Goal: Task Accomplishment & Management: Manage account settings

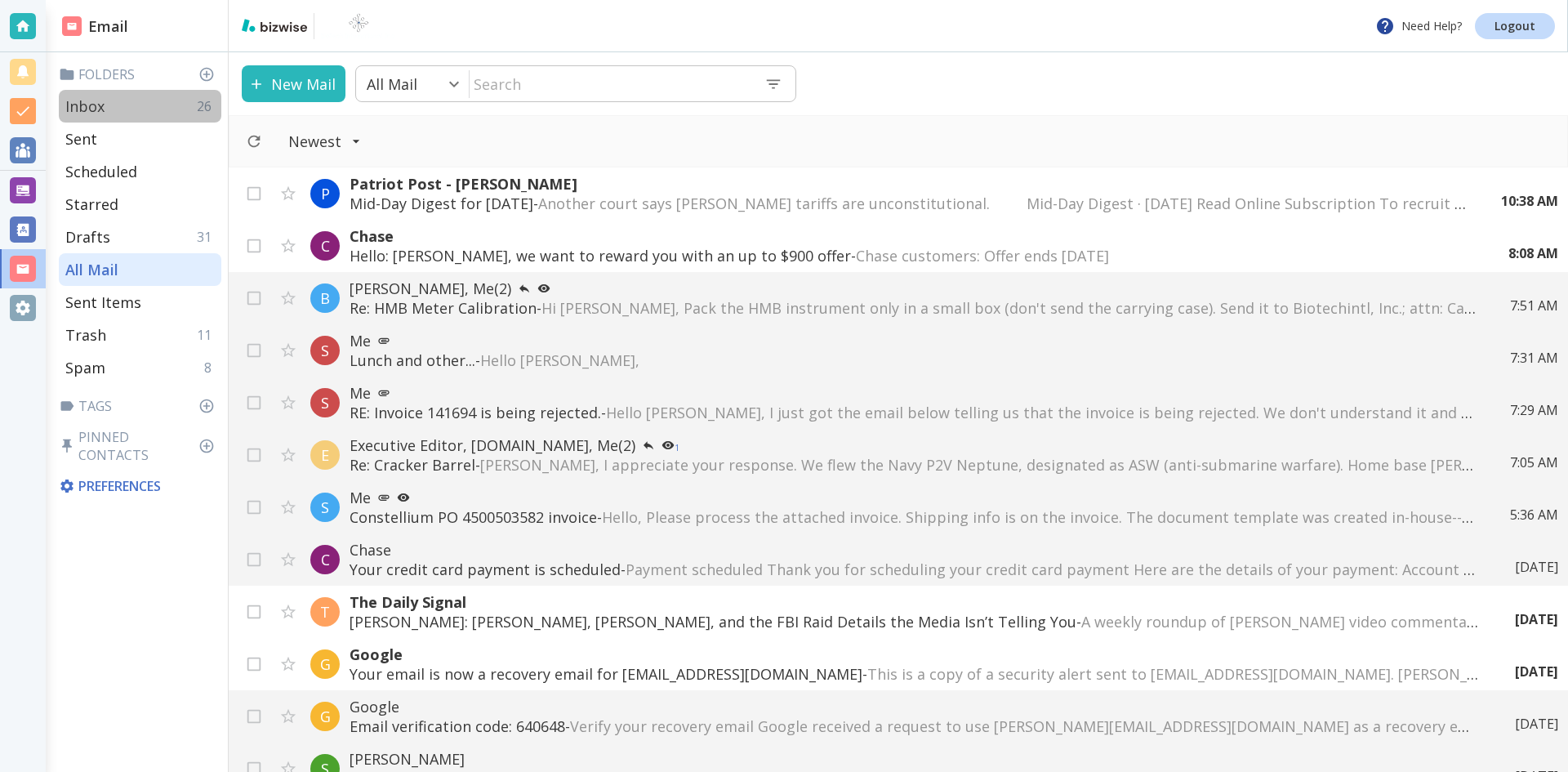
click at [87, 102] on p "Inbox" at bounding box center [85, 105] width 39 height 20
type input "0"
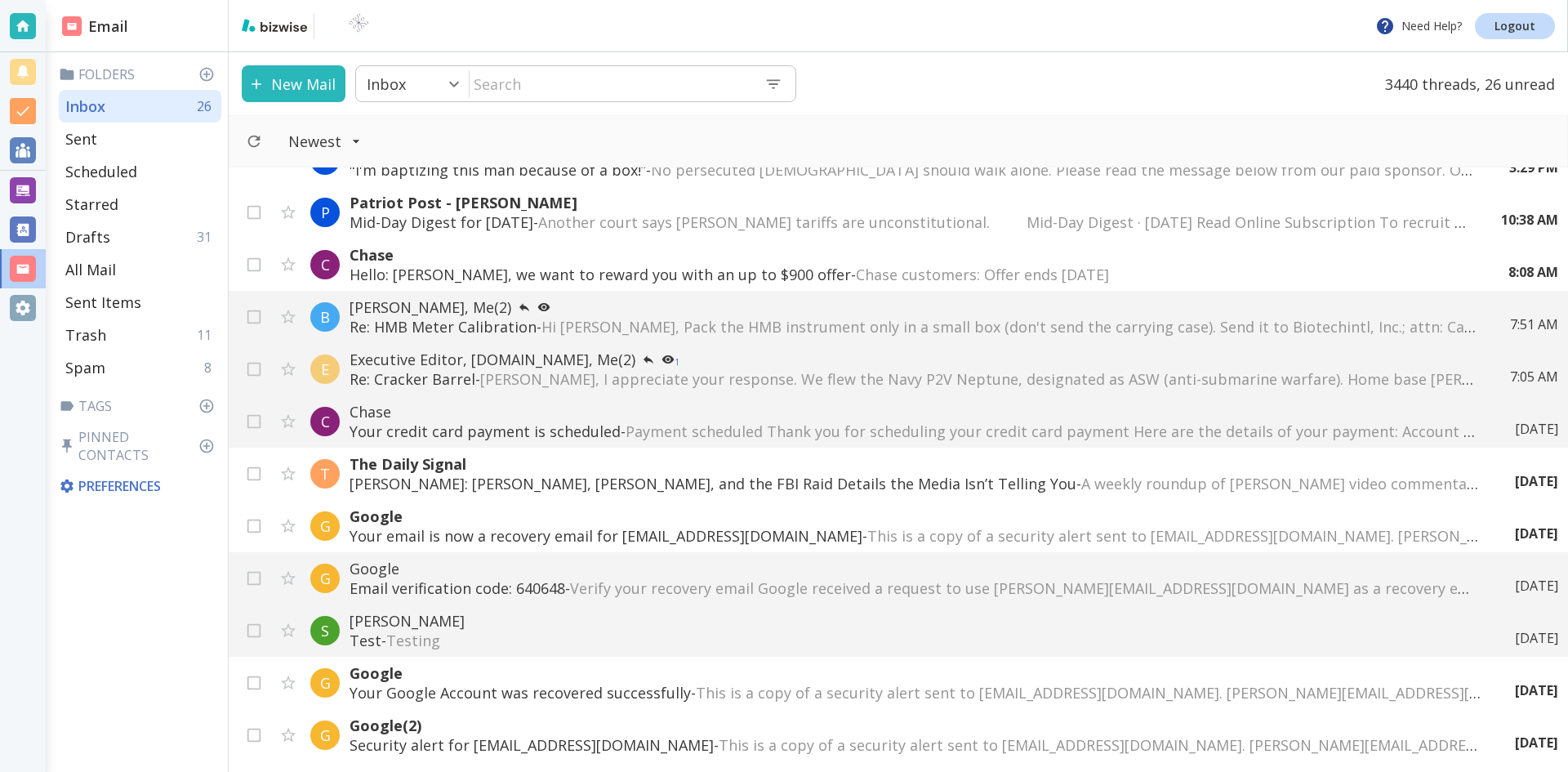
scroll to position [245, 0]
click at [590, 367] on span "[PERSON_NAME], I appreciate your response. We flew the Navy P2V Neptune, design…" at bounding box center [1310, 376] width 1660 height 20
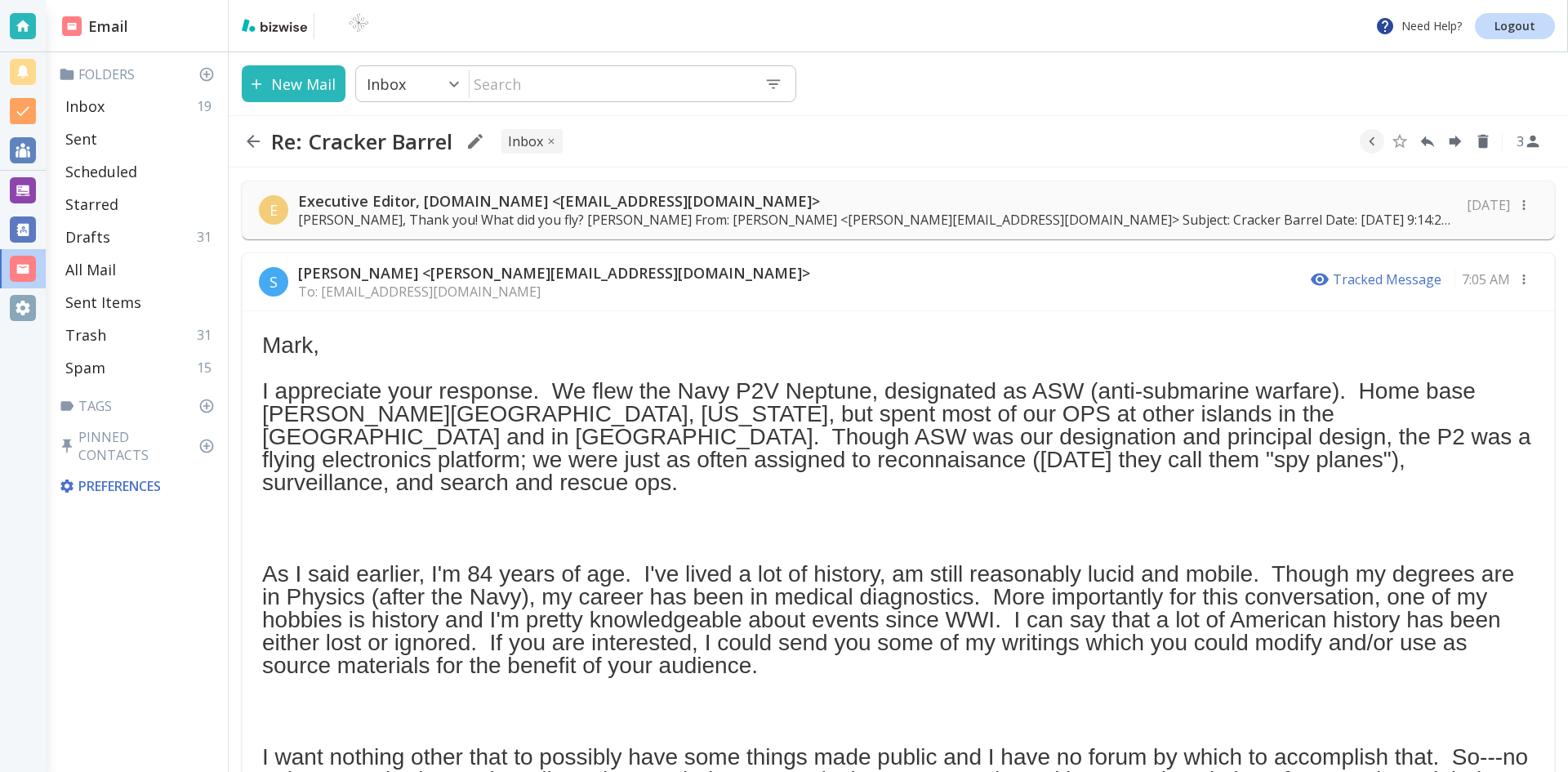
click at [251, 137] on icon "button" at bounding box center [252, 141] width 13 height 13
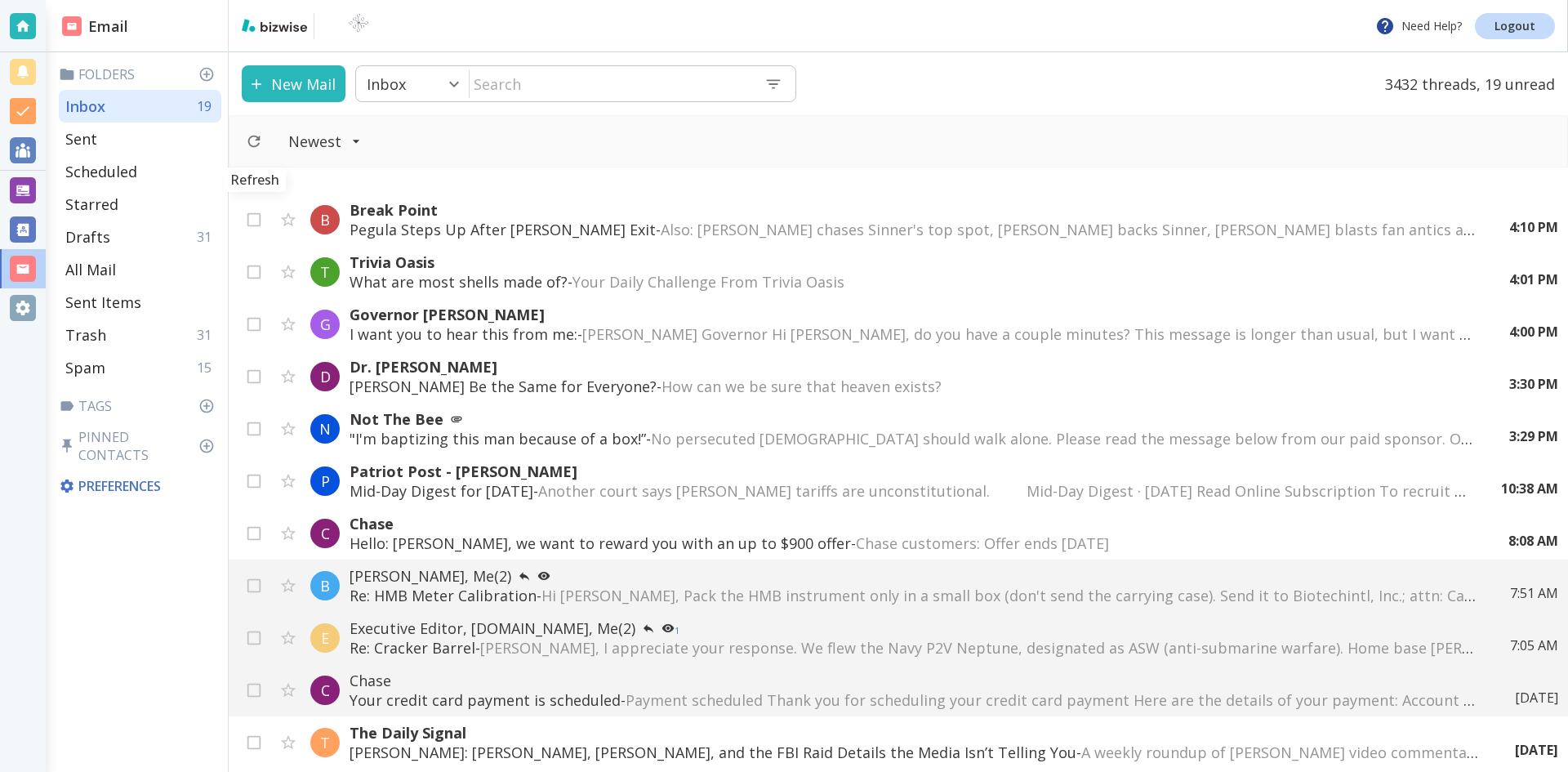
scroll to position [245, 0]
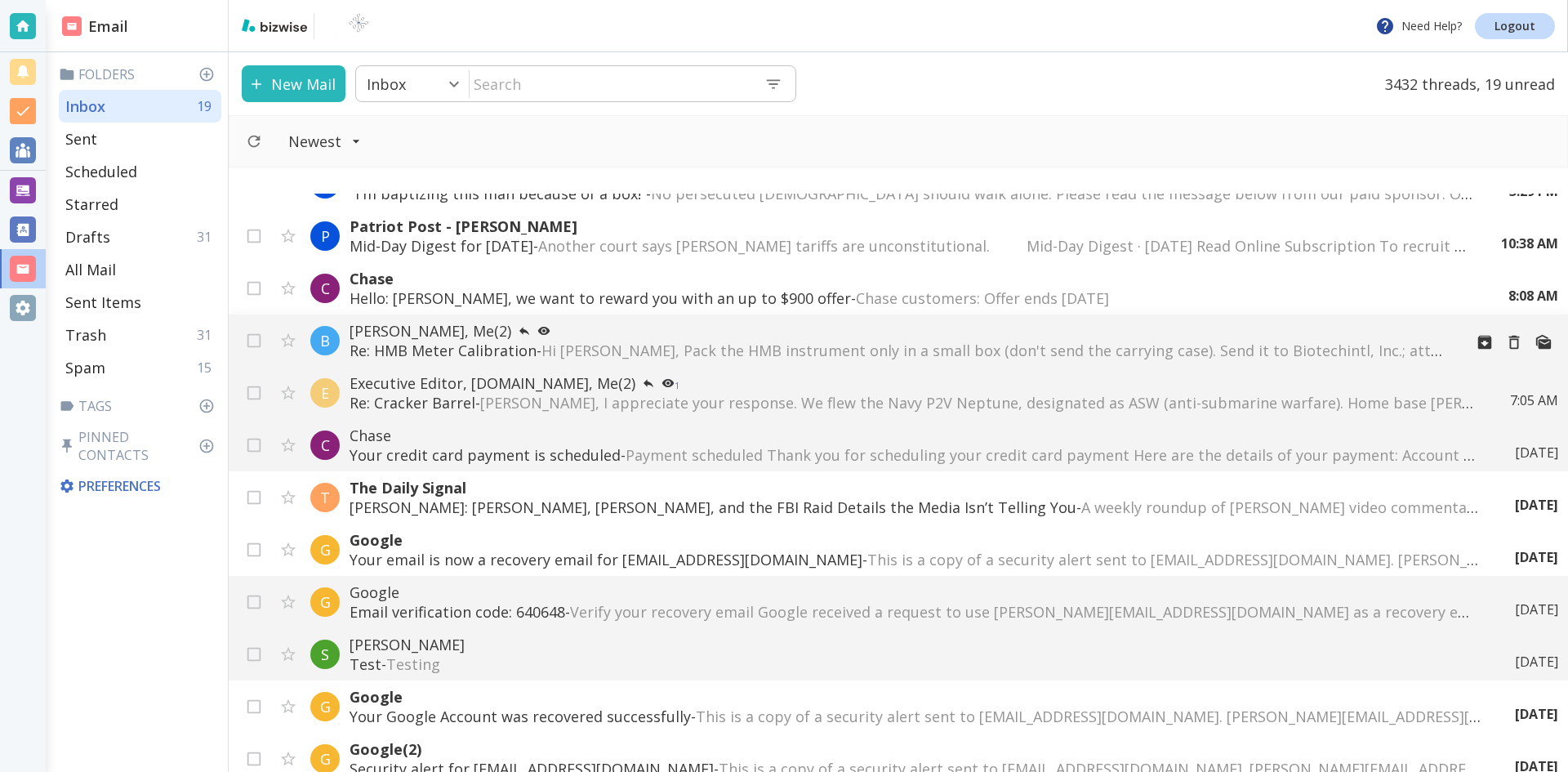
click at [689, 344] on span "Hi [PERSON_NAME], Pack the HMB instrument only in a small box (don't send the c…" at bounding box center [1178, 350] width 1274 height 20
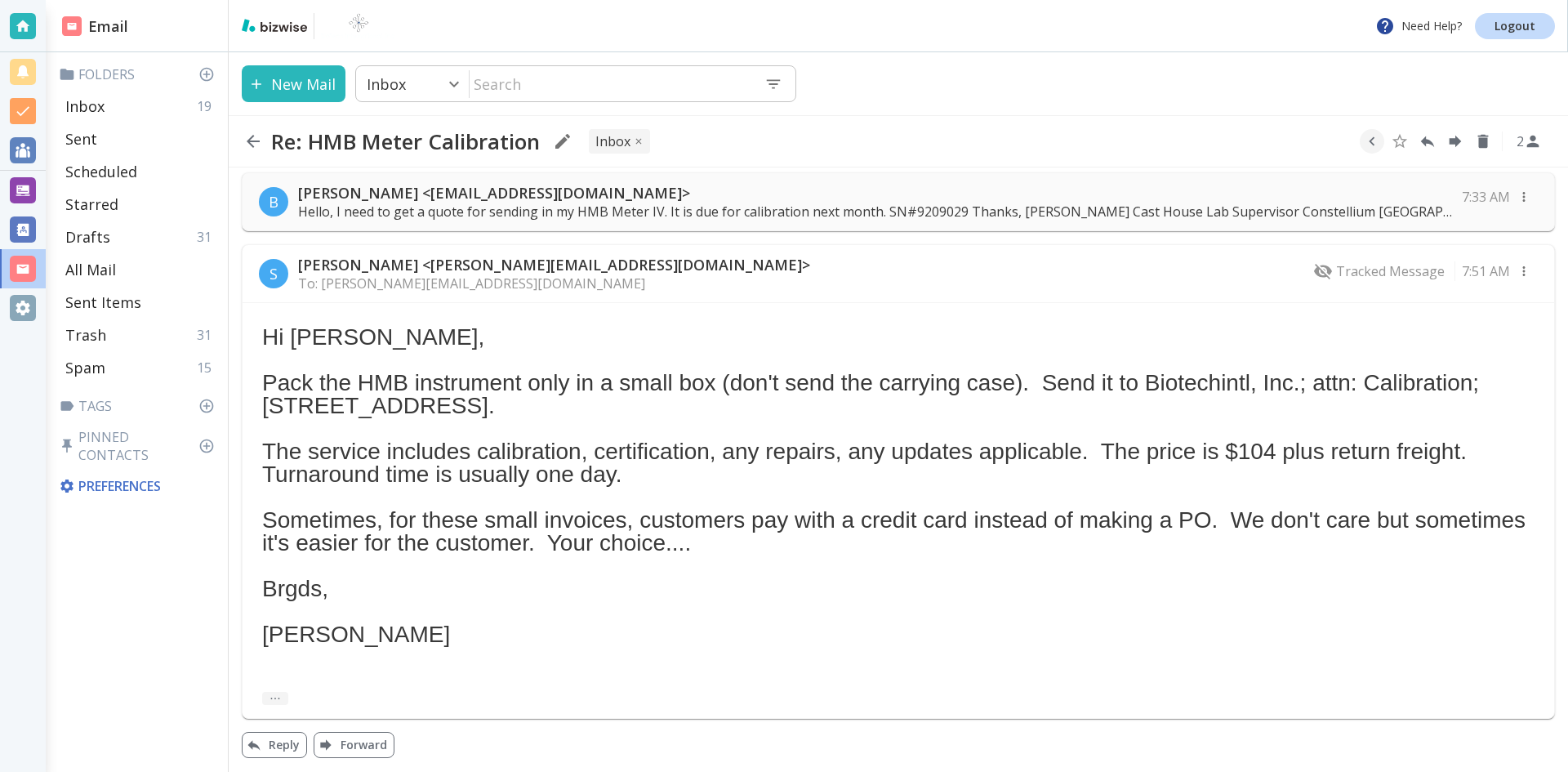
scroll to position [10, 0]
click at [249, 136] on icon "button" at bounding box center [253, 141] width 20 height 20
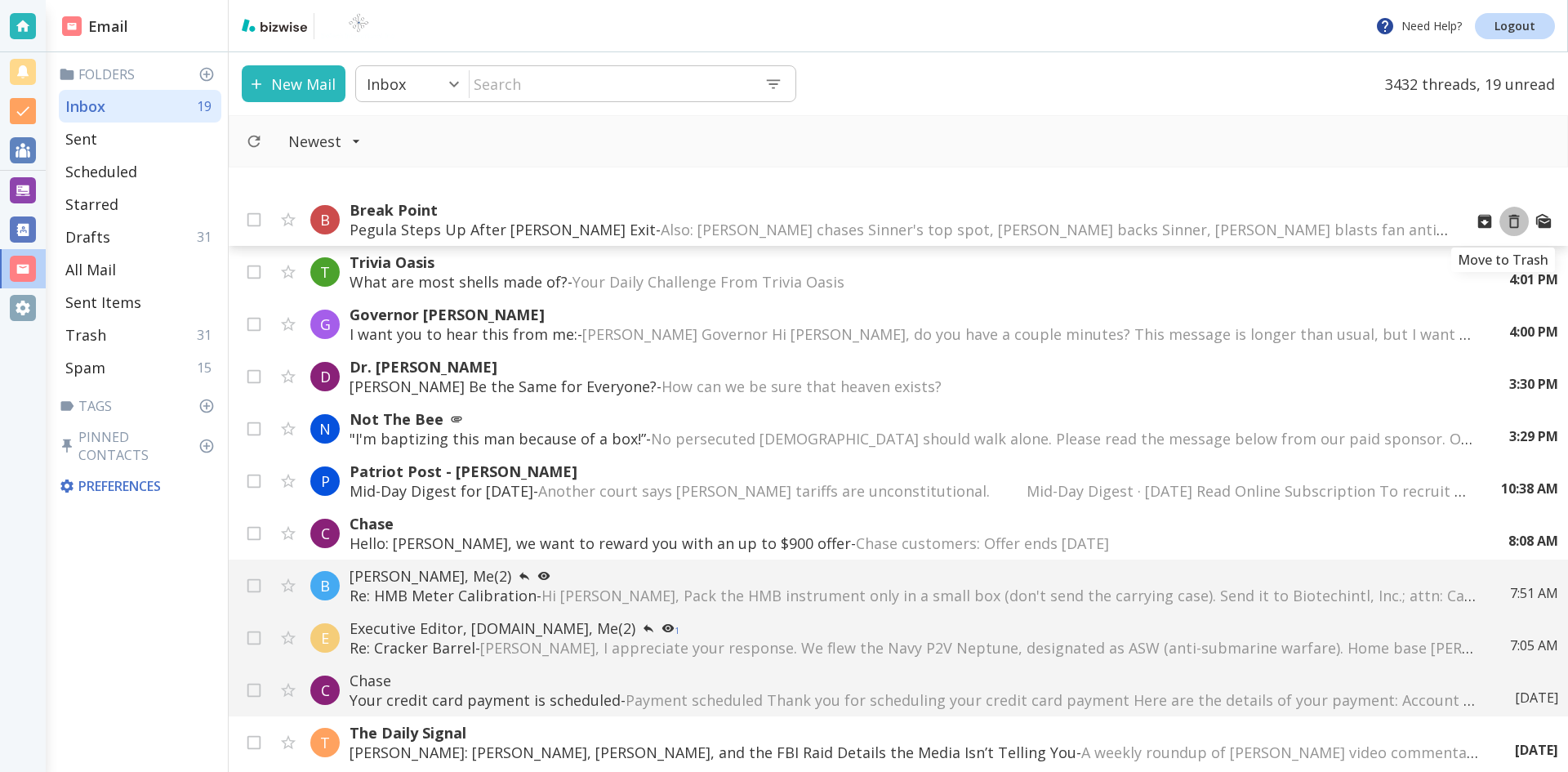
click at [1509, 219] on icon "Move to Trash" at bounding box center [1514, 221] width 10 height 14
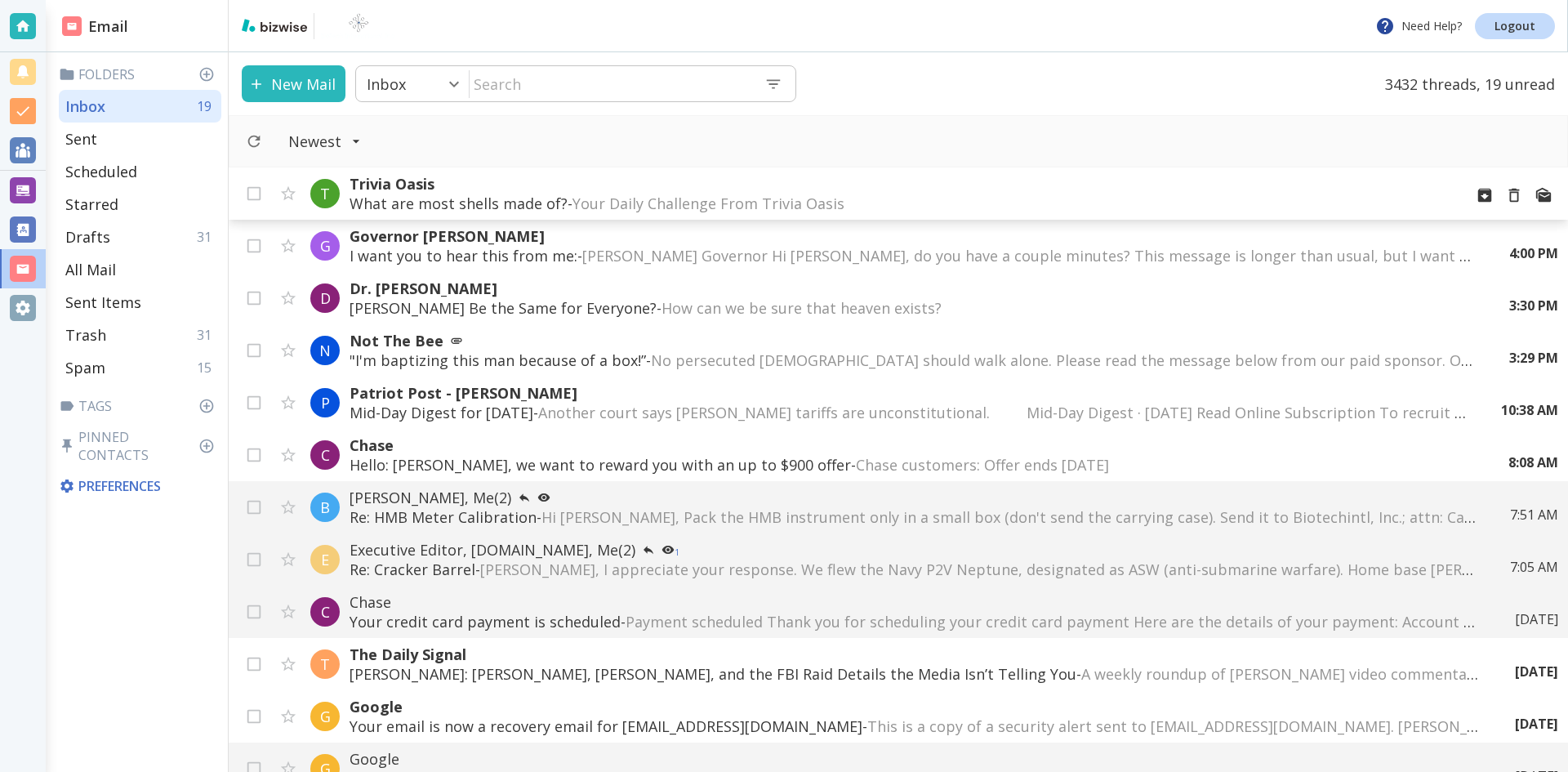
click at [619, 199] on span "Your Daily Challenge From Trivia Oasis ‌ ‌ ‌ ‌ ‌ ‌ ‌ ‌ ‌ ‌ ‌ ‌ ‌ ‌ ‌ ‌ ‌ ‌ ‌ ‌ …" at bounding box center [873, 203] width 602 height 20
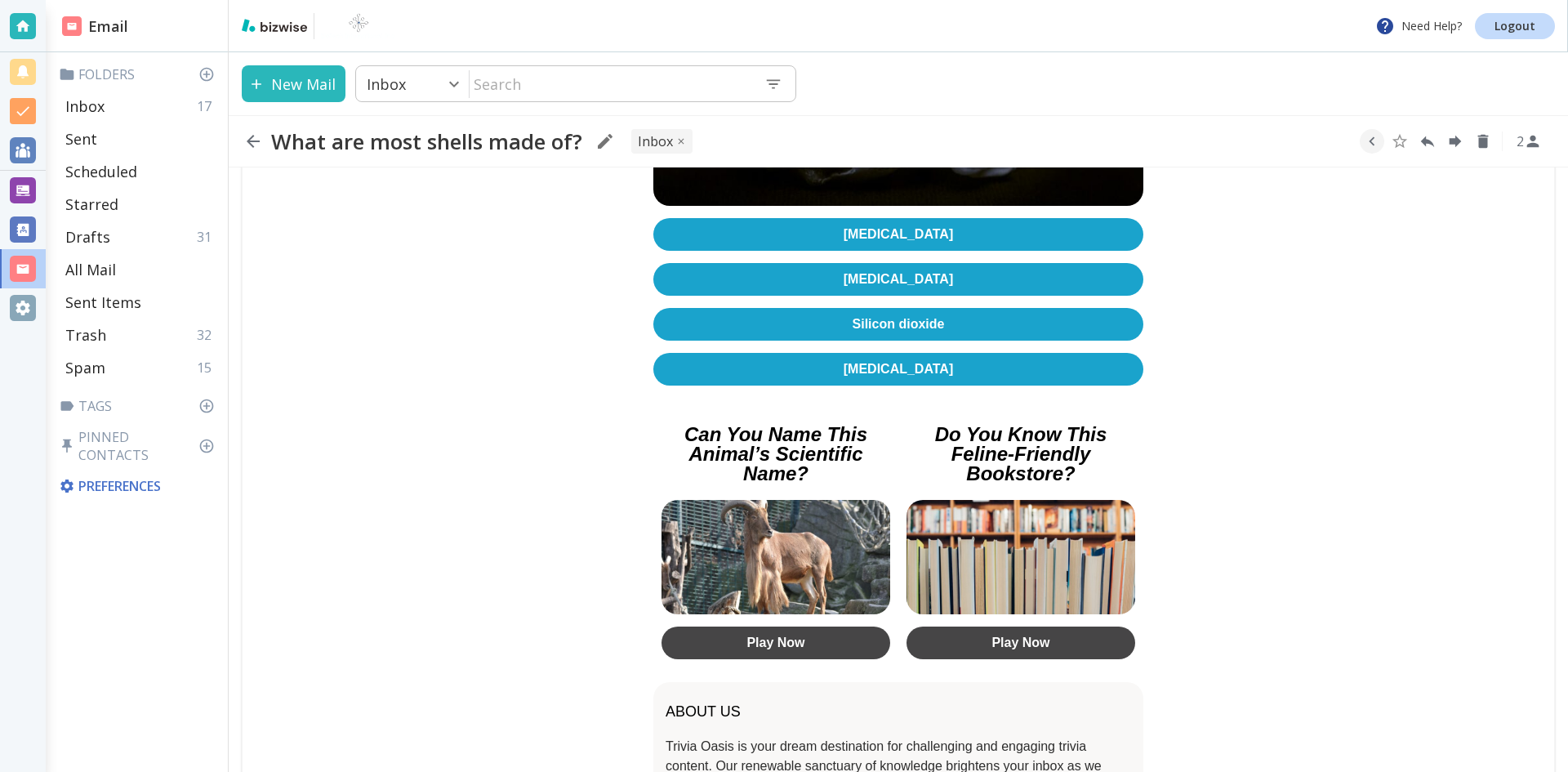
scroll to position [327, 0]
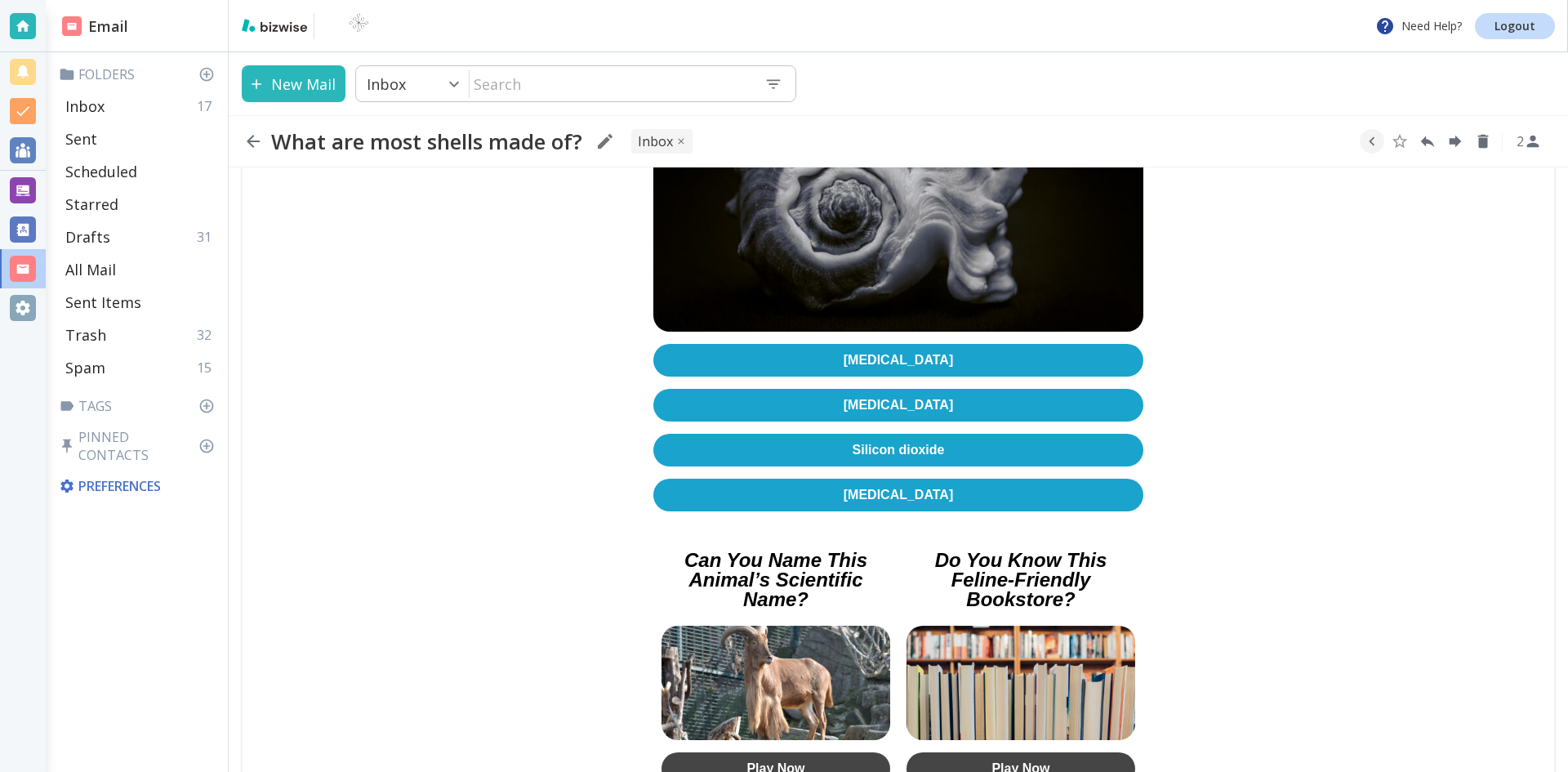
click at [890, 348] on link "[MEDICAL_DATA]" at bounding box center [898, 360] width 490 height 33
click at [252, 141] on icon "button" at bounding box center [252, 141] width 13 height 13
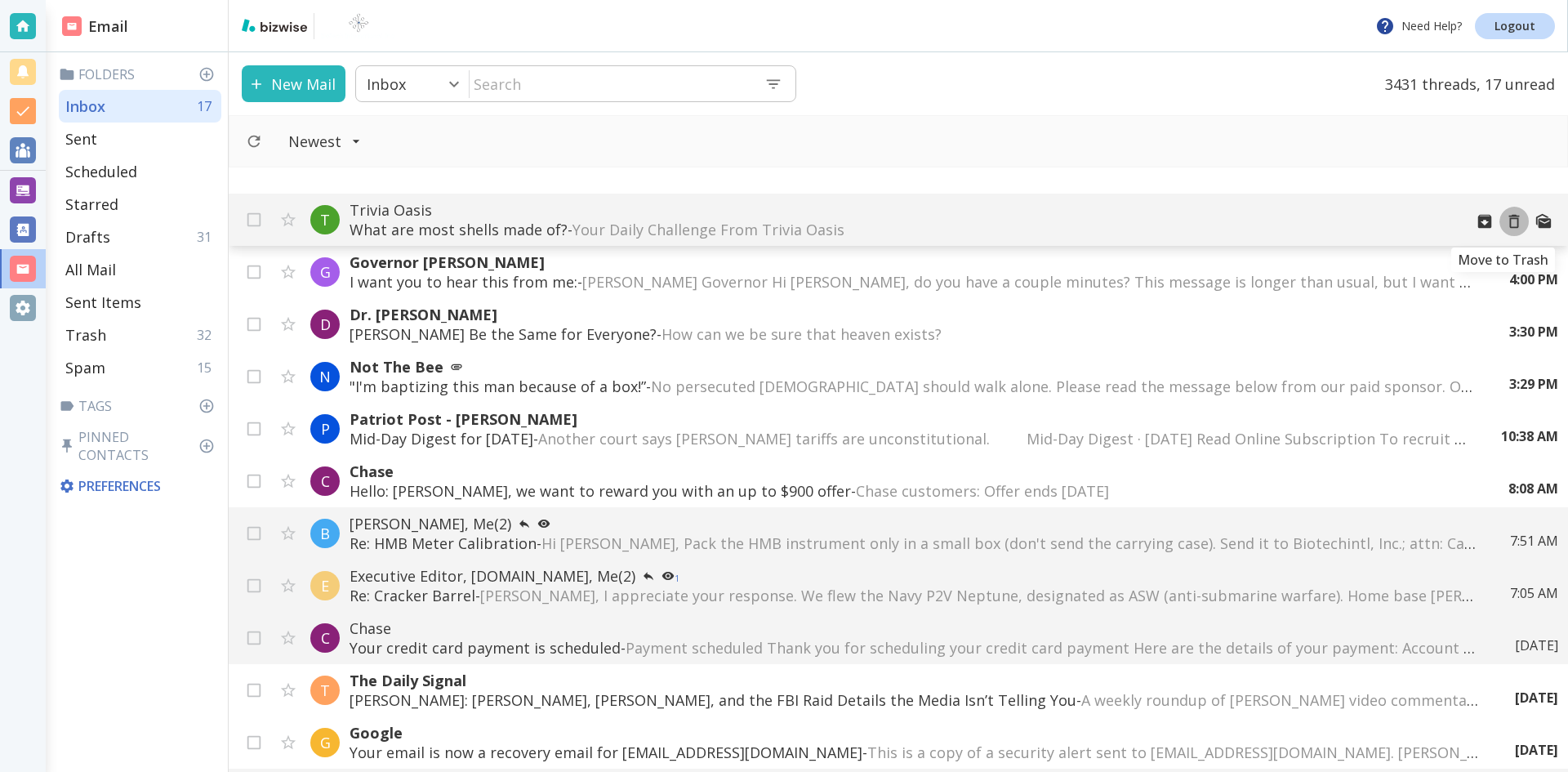
click at [1509, 218] on icon "Move to Trash" at bounding box center [1514, 221] width 10 height 14
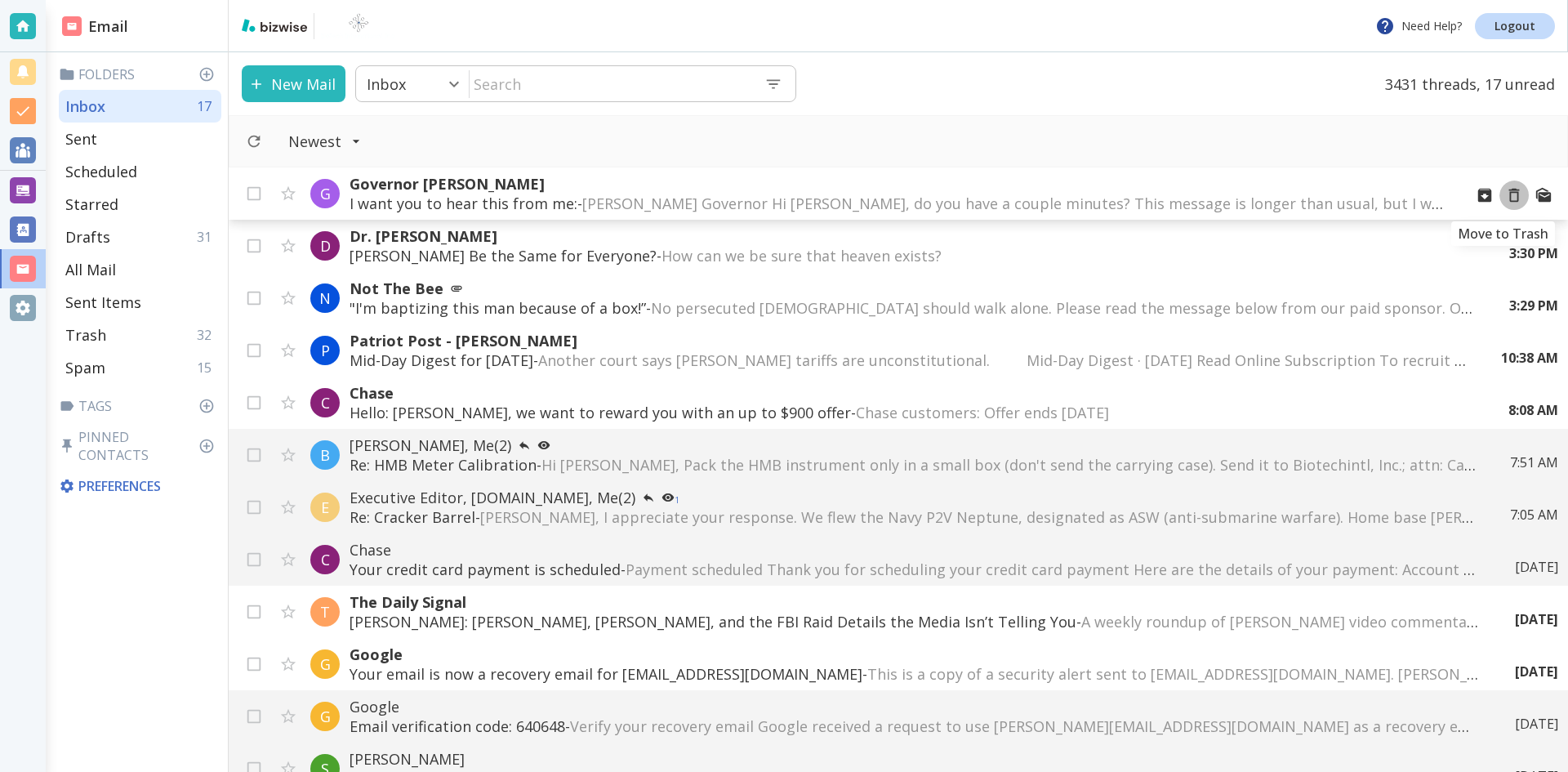
click at [1509, 192] on icon "Move to Trash" at bounding box center [1514, 195] width 10 height 14
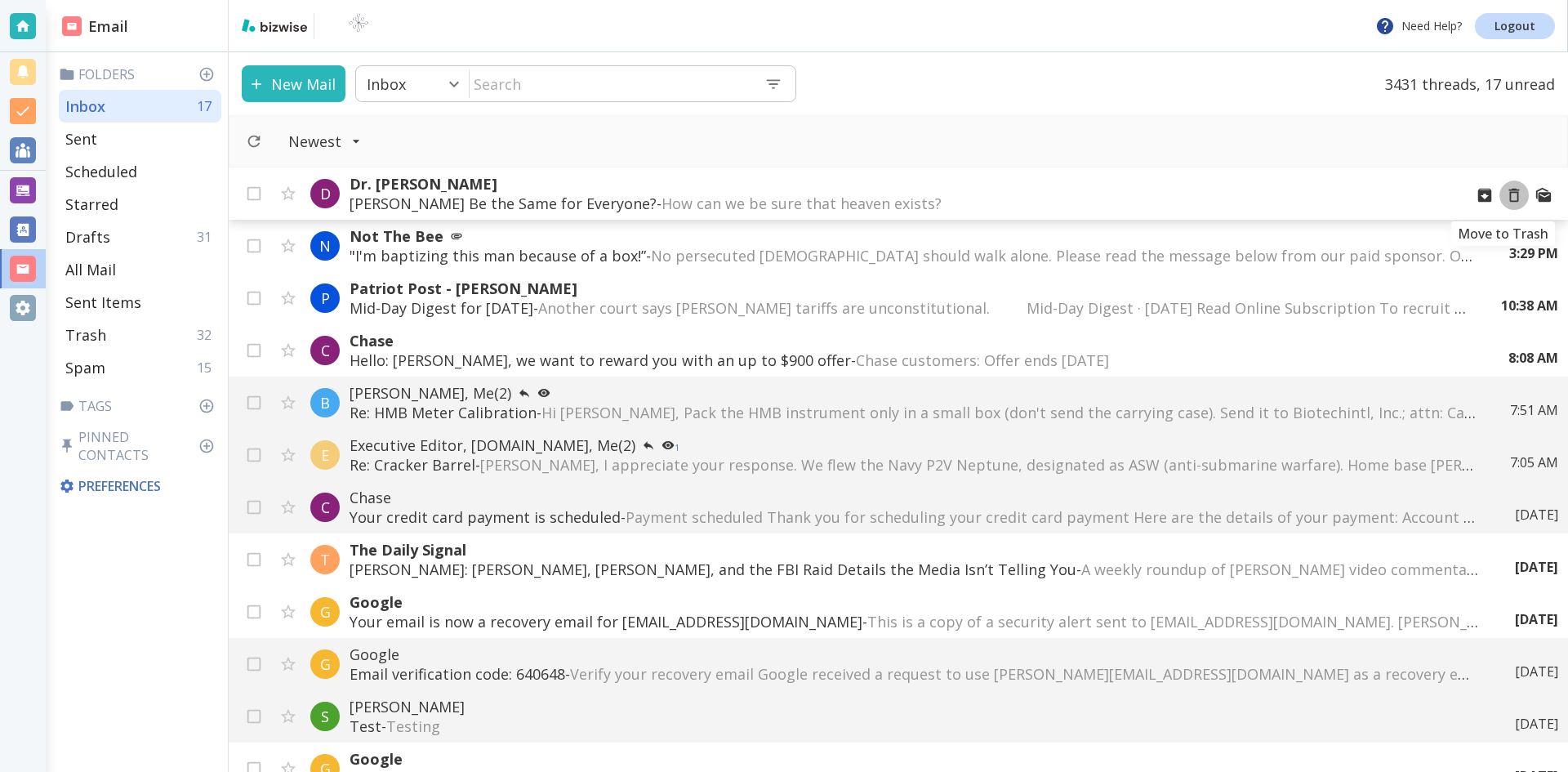
click at [1505, 196] on icon "Move to Trash" at bounding box center [1514, 195] width 18 height 18
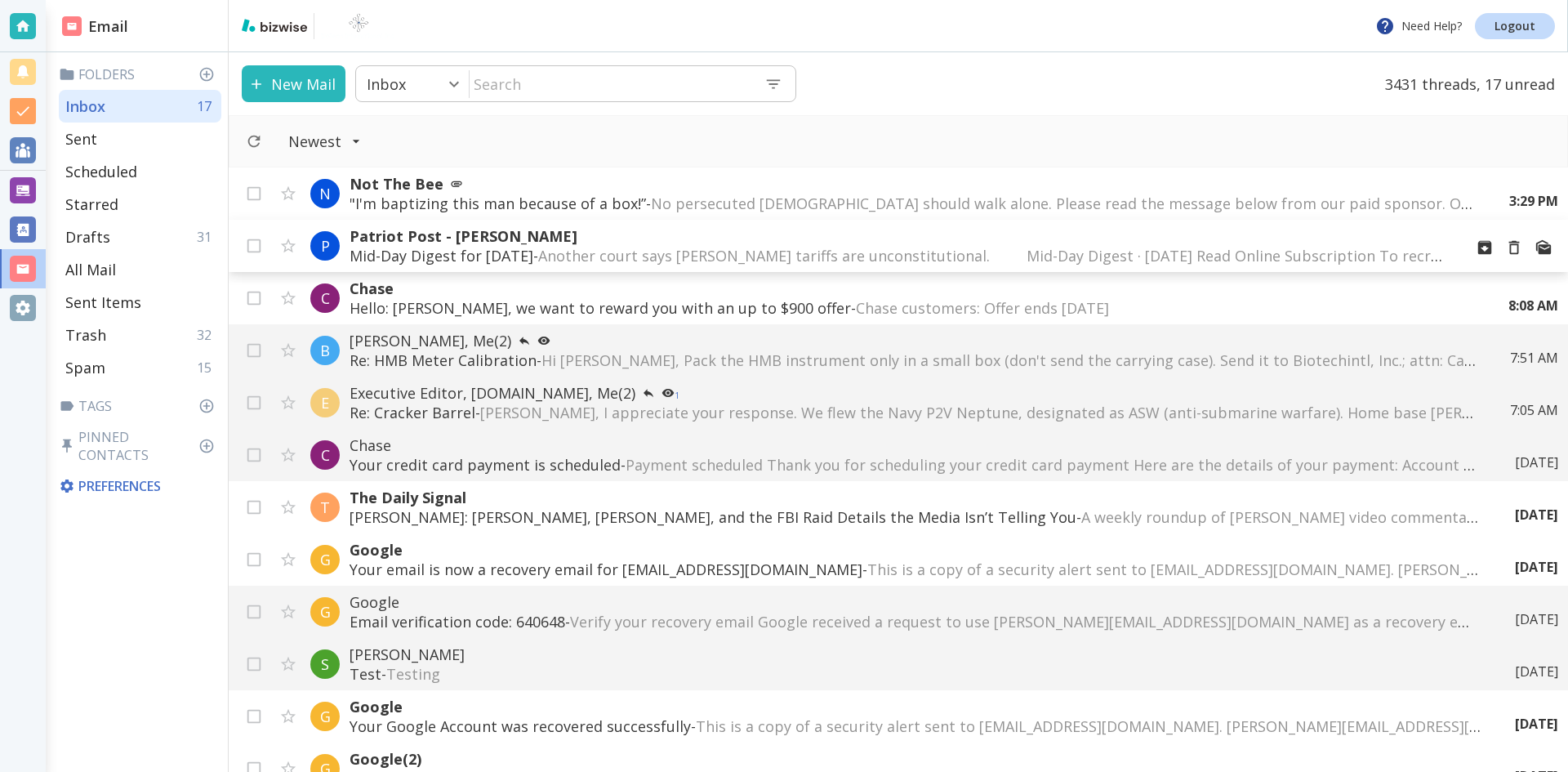
click at [883, 252] on span "Another court says [PERSON_NAME] tariffs are unconstitutional. ͏ ͏ ͏ ͏ ͏ ͏ ͏ ͏ …" at bounding box center [1150, 255] width 1223 height 20
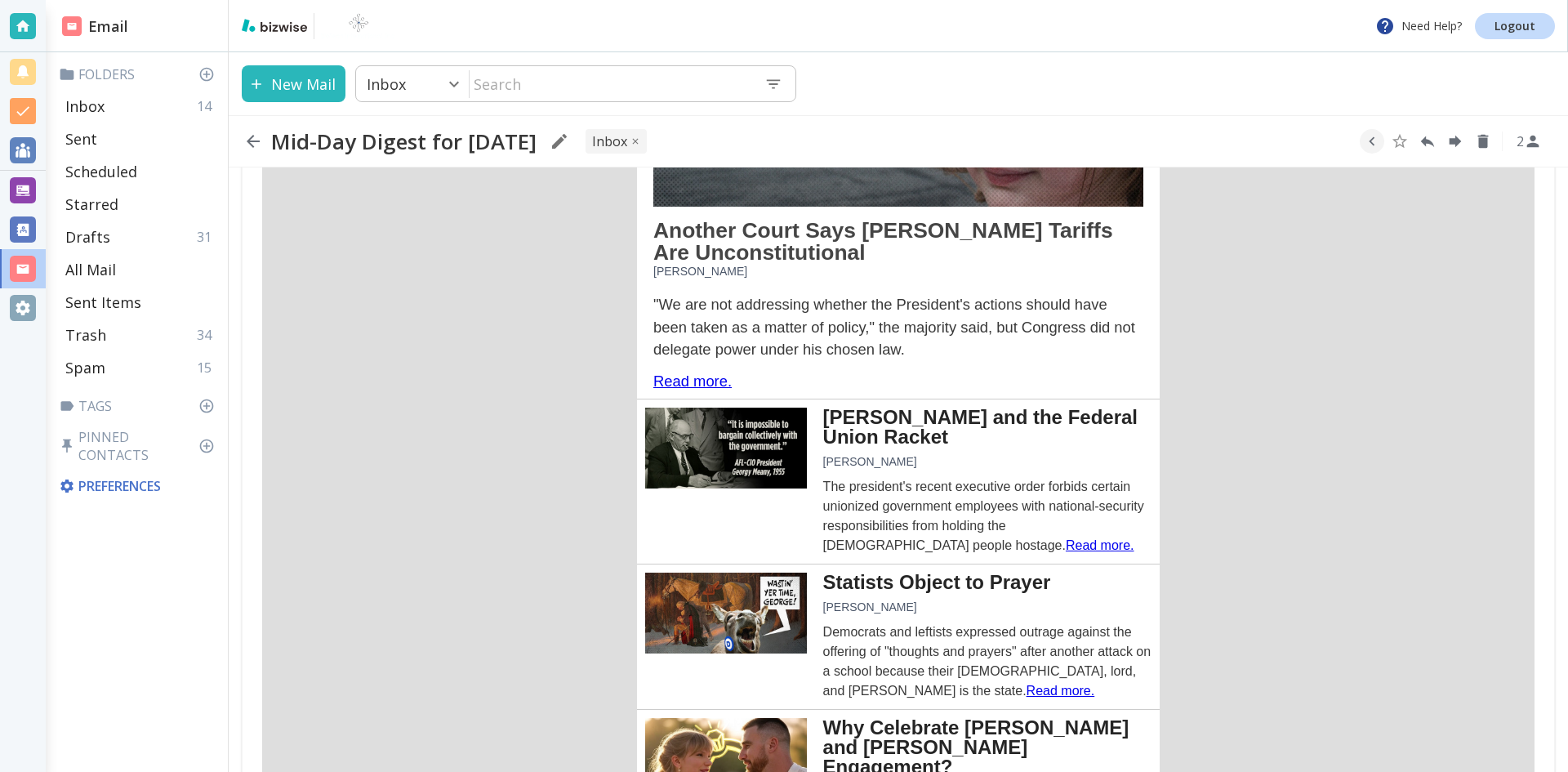
scroll to position [735, 0]
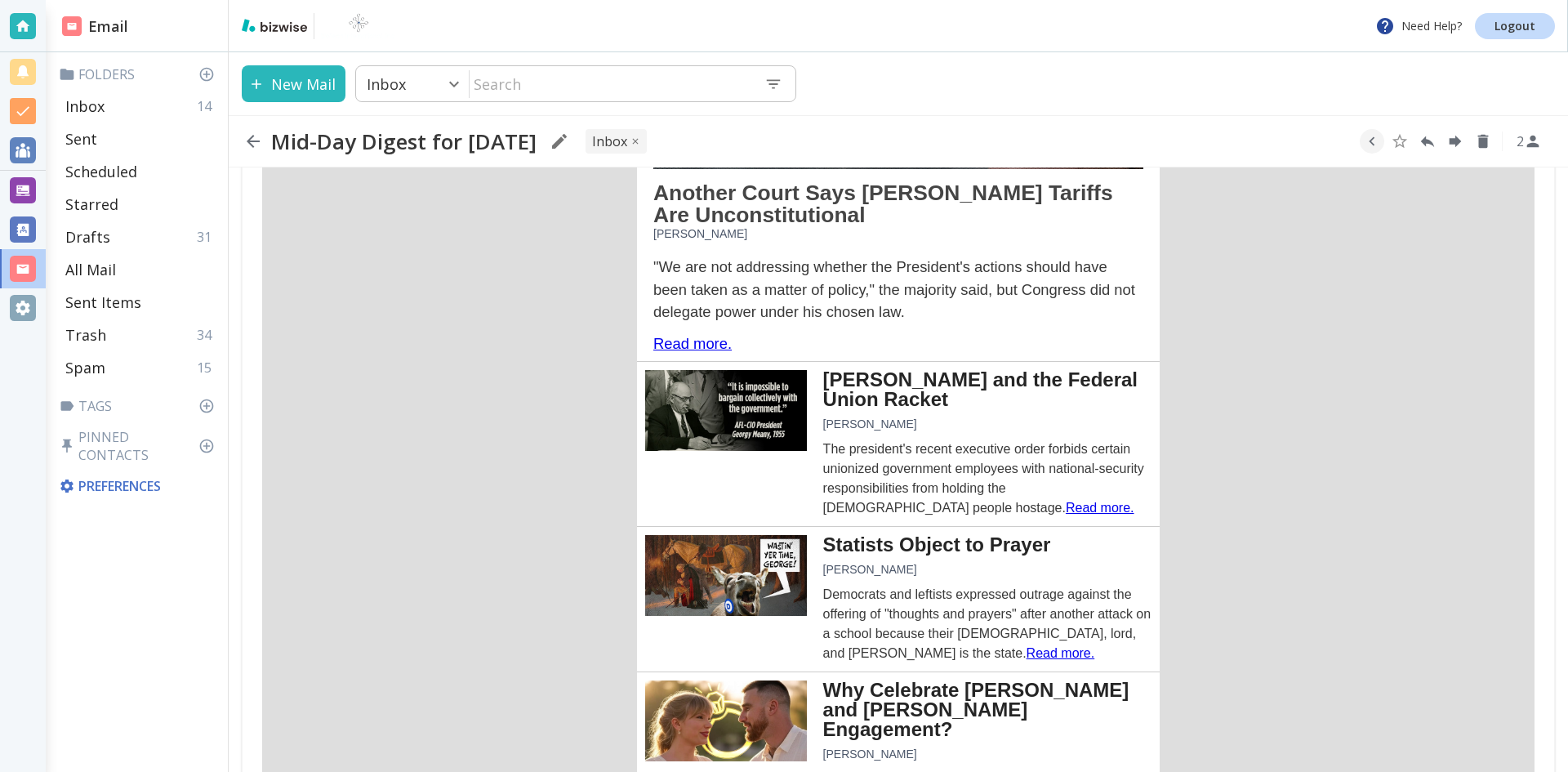
click at [691, 337] on link "Read more." at bounding box center [692, 343] width 79 height 17
click at [248, 139] on icon "button" at bounding box center [253, 141] width 20 height 20
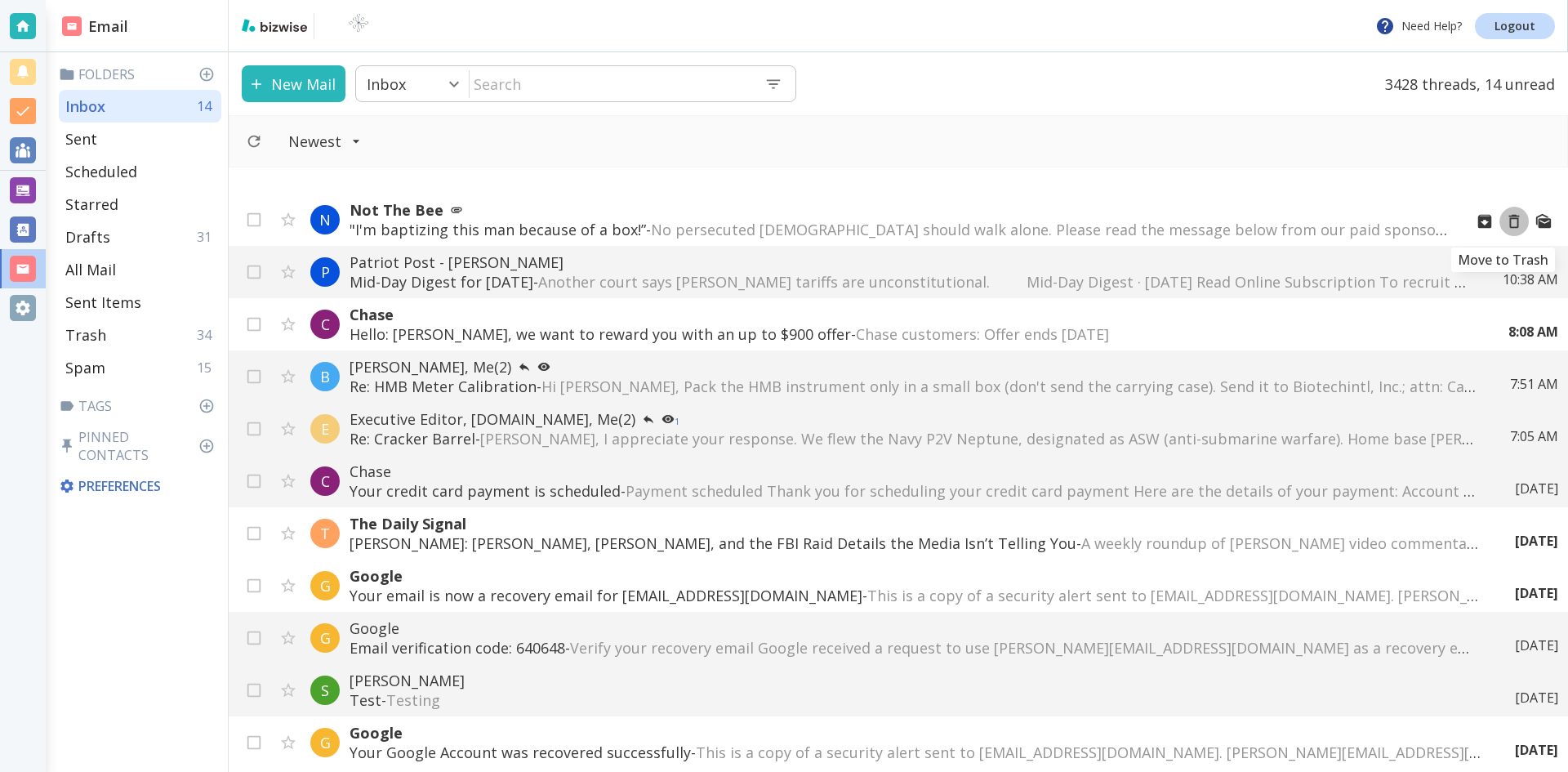
click at [1509, 215] on icon "Move to Trash" at bounding box center [1514, 221] width 10 height 14
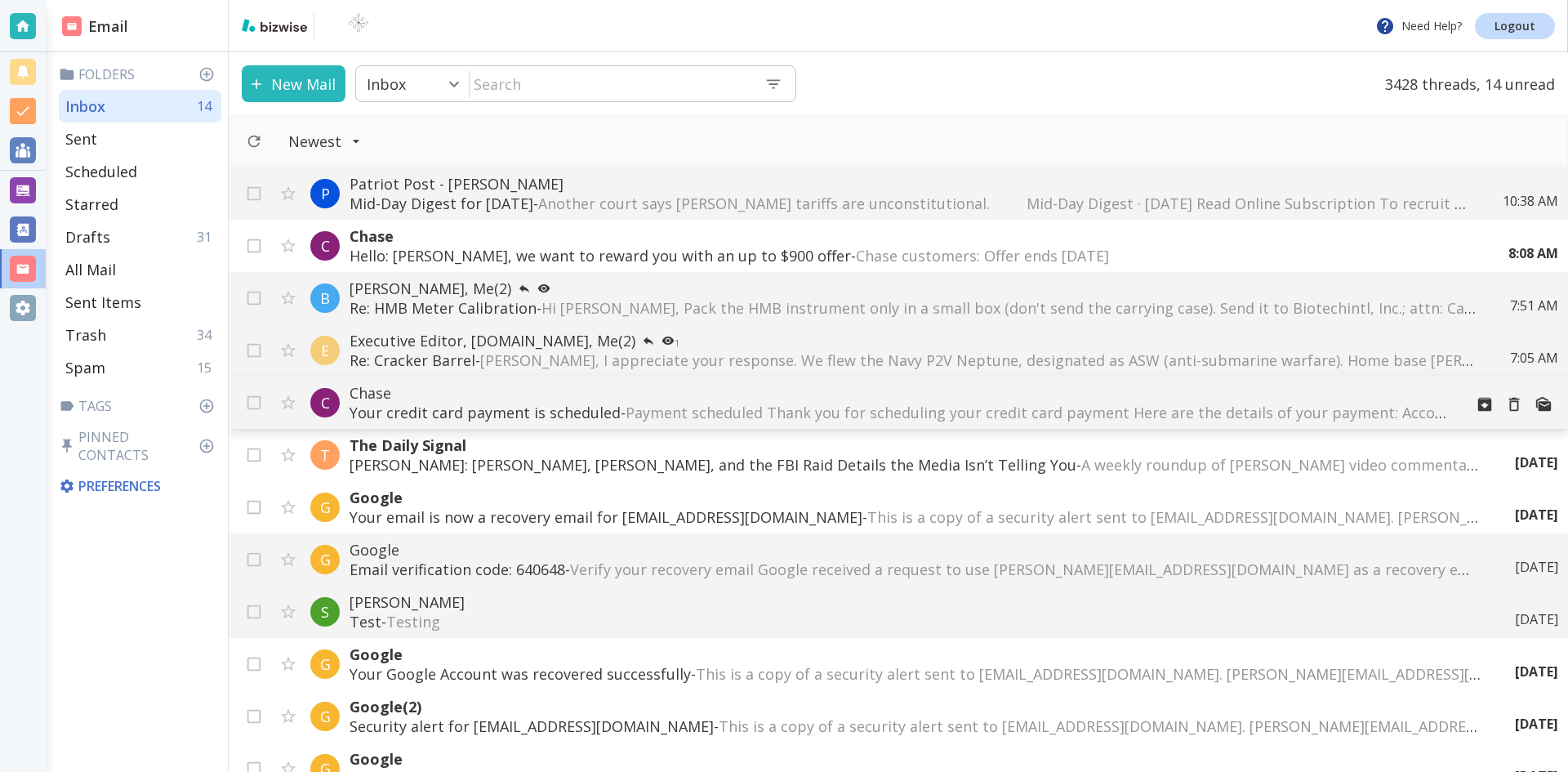
click at [679, 407] on span "Payment scheduled Thank you for scheduling your credit card payment Here are th…" at bounding box center [1347, 412] width 1442 height 20
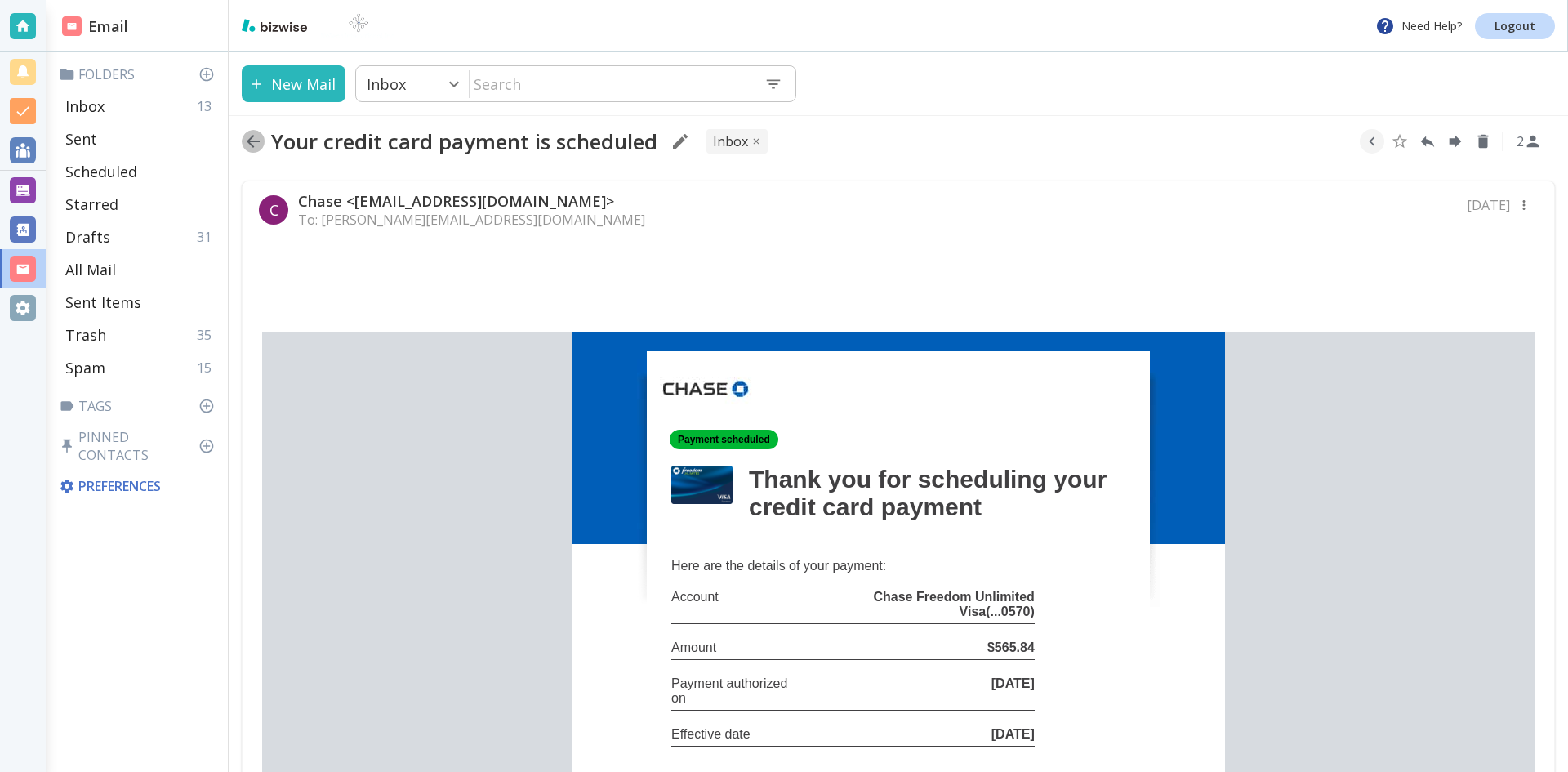
click at [252, 140] on icon "button" at bounding box center [253, 141] width 20 height 20
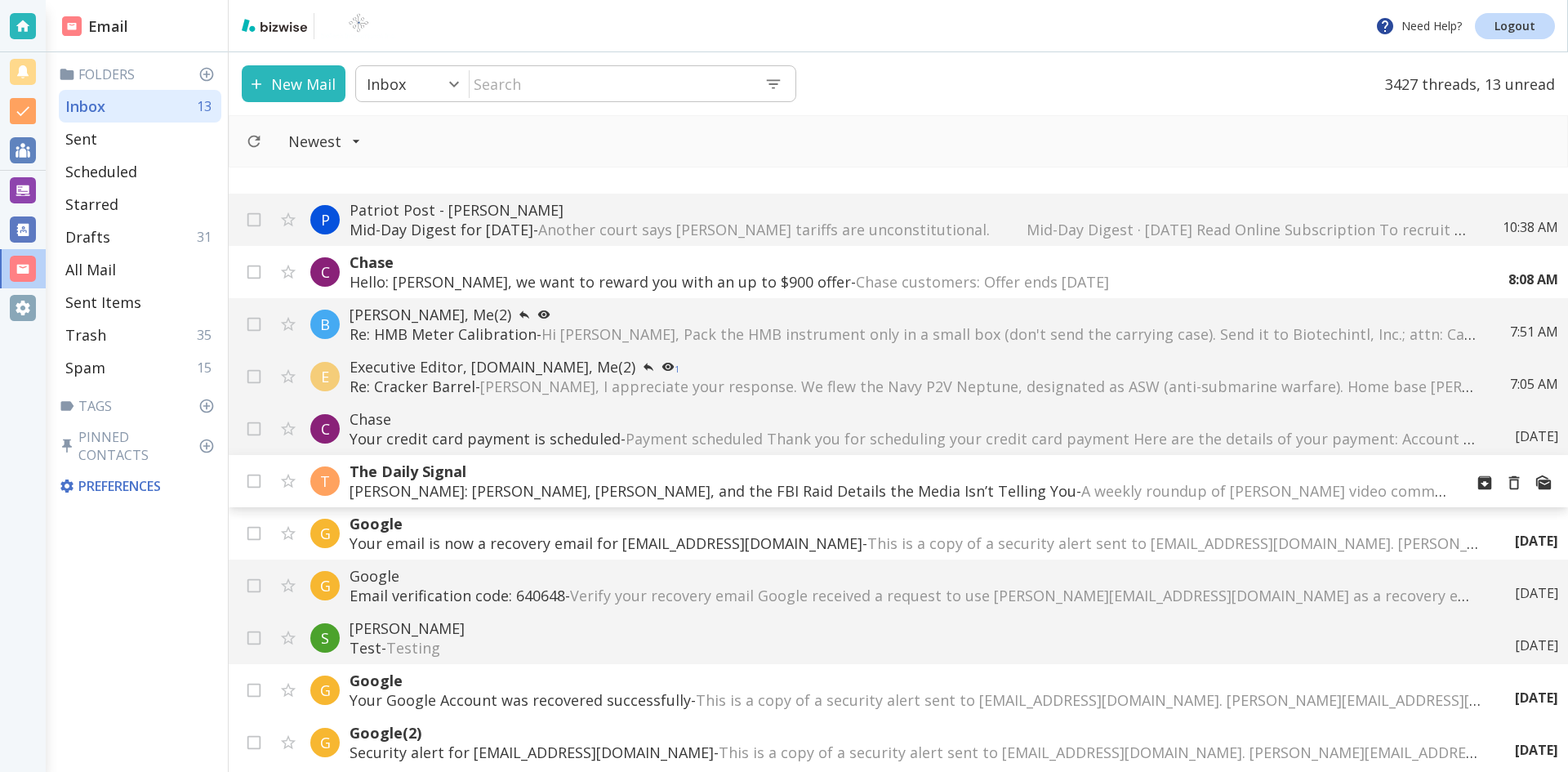
click at [819, 489] on p "[PERSON_NAME]: [PERSON_NAME], [PERSON_NAME], and the FBI Raid Details the Media…" at bounding box center [900, 490] width 1101 height 20
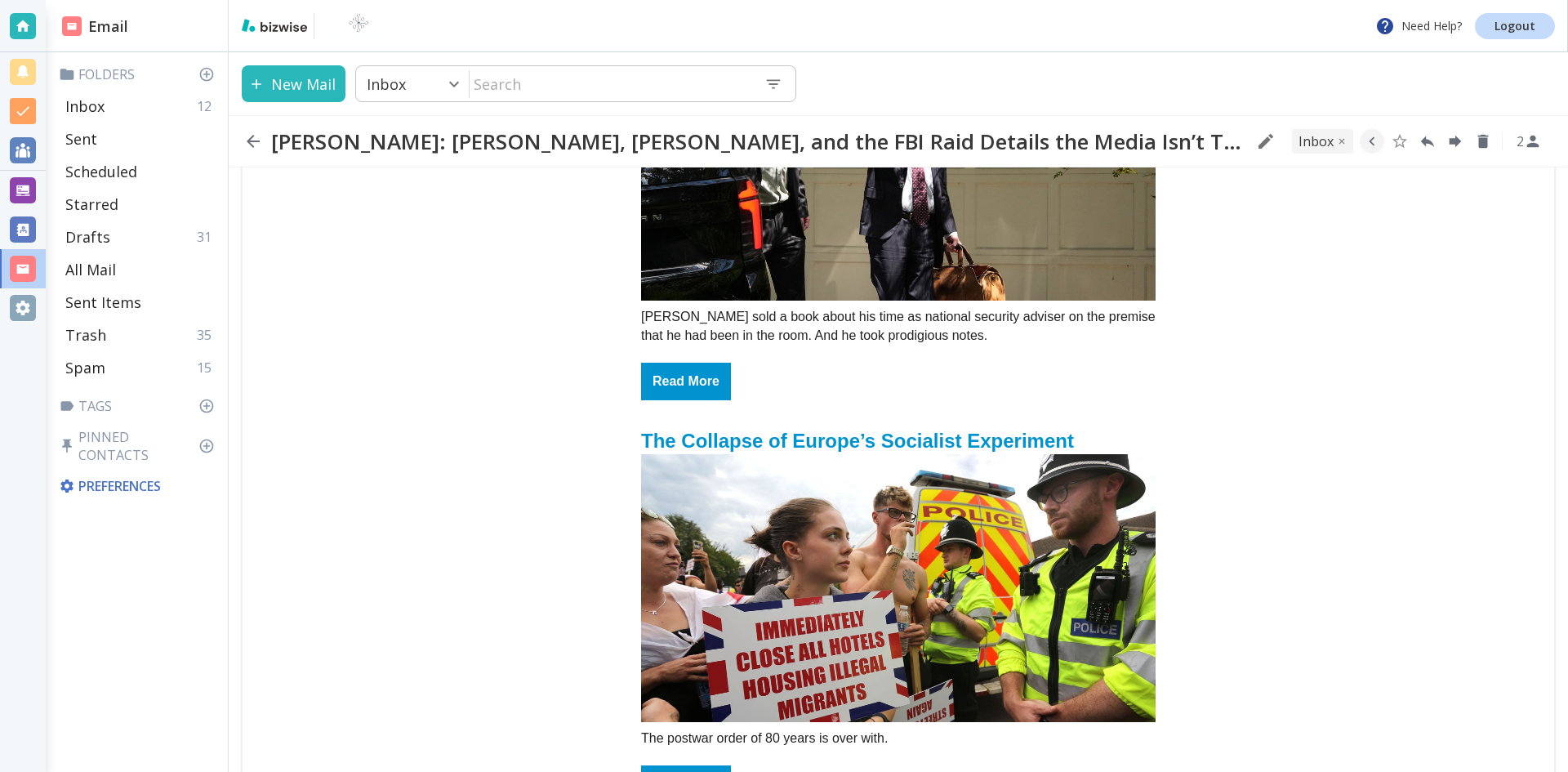
scroll to position [490, 0]
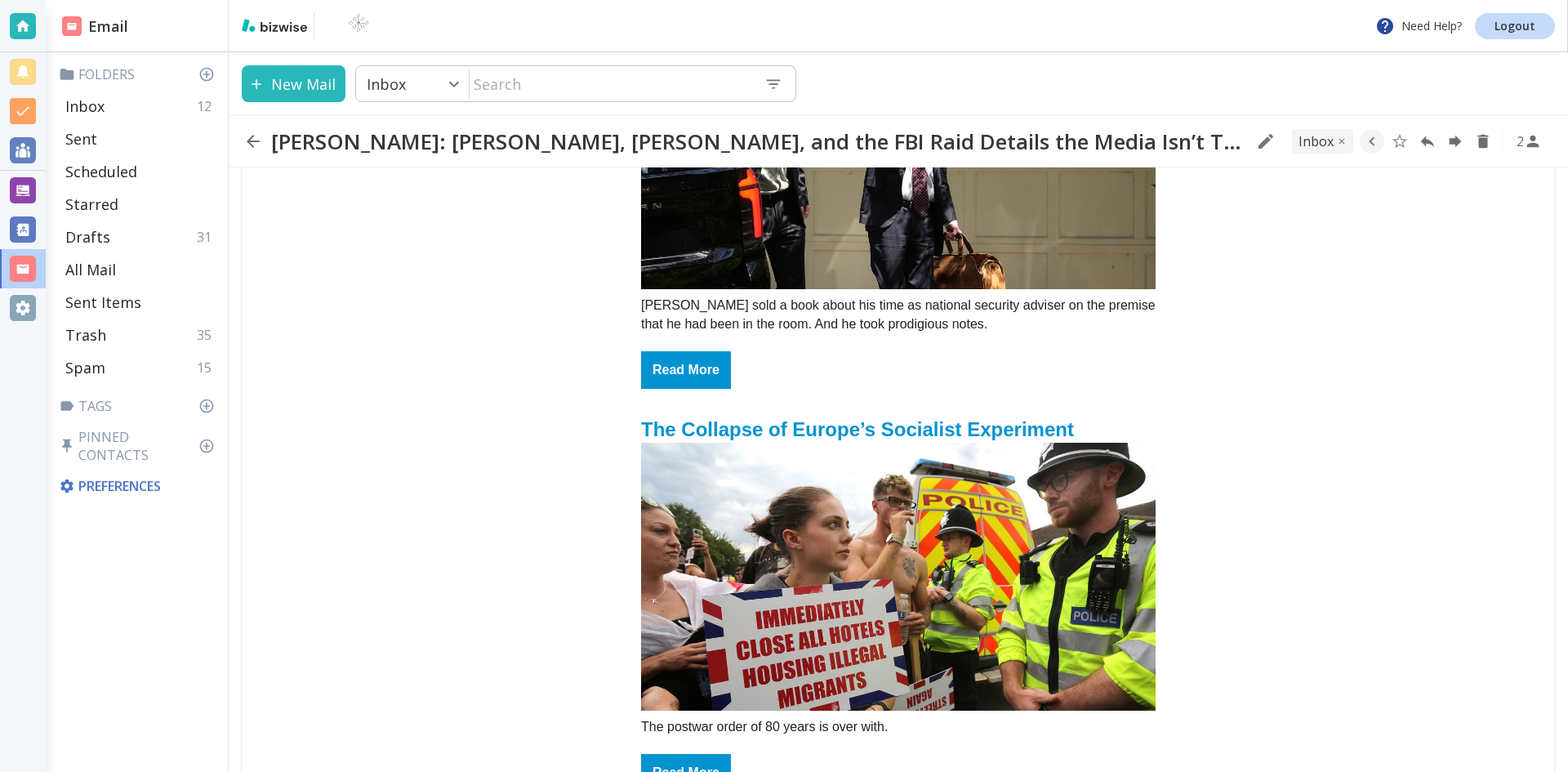
click at [909, 231] on img "email_name" at bounding box center [898, 156] width 514 height 268
click at [249, 139] on icon "button" at bounding box center [252, 141] width 13 height 13
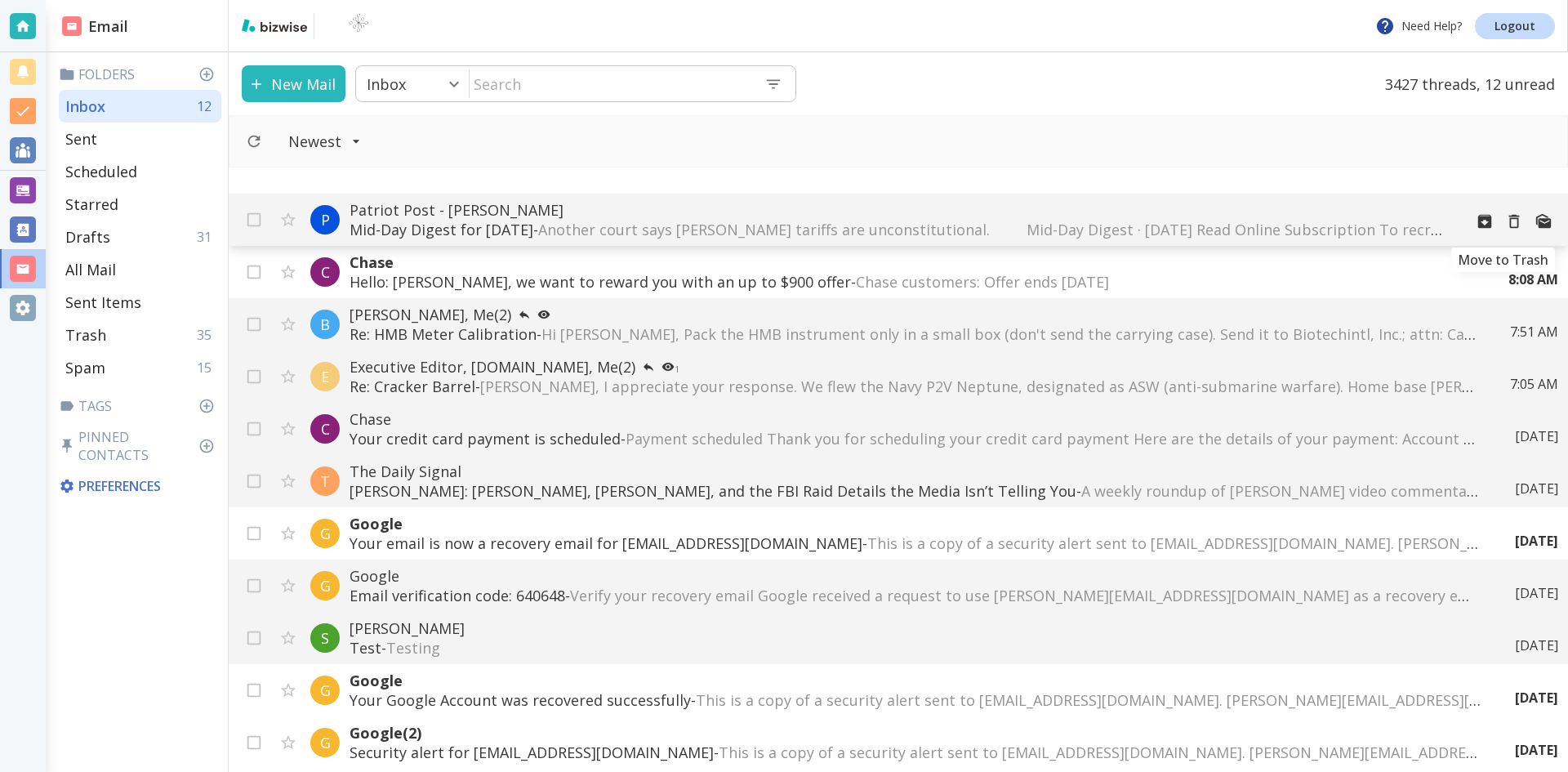
click at [1507, 220] on icon "Move to Trash" at bounding box center [1514, 221] width 18 height 18
